Goal: Task Accomplishment & Management: Manage account settings

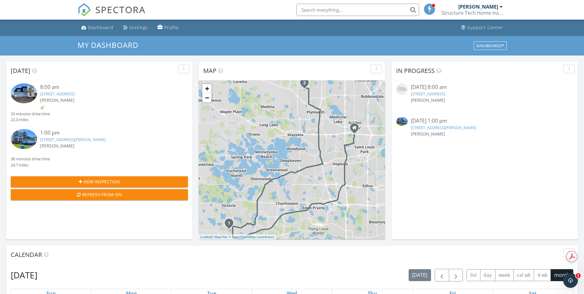
click at [439, 125] on link "4805 Comstock Lane North , Plymouth, MN 55446" at bounding box center [443, 128] width 65 height 6
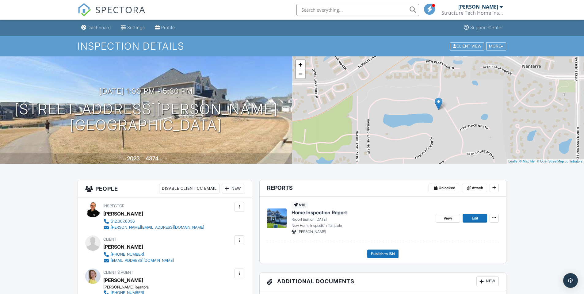
click at [225, 89] on div "[DATE] 1:00 pm - 5:30 pm [STREET_ADDRESS][PERSON_NAME] [GEOGRAPHIC_DATA], MN 55…" at bounding box center [146, 110] width 292 height 46
click at [0, 0] on div at bounding box center [0, 0] width 0 height 0
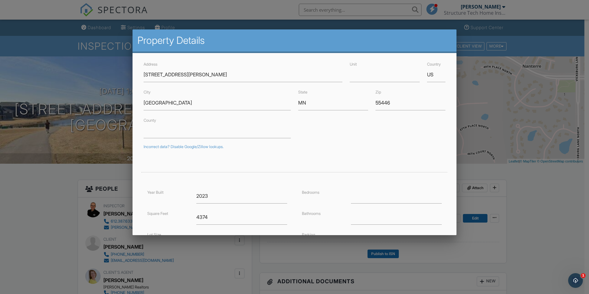
click at [21, 63] on div at bounding box center [294, 153] width 589 height 368
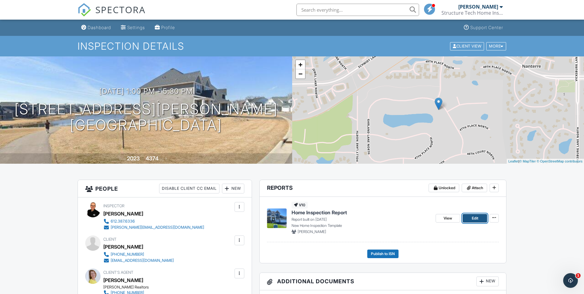
click at [474, 221] on span "Edit" at bounding box center [475, 218] width 6 height 6
